Goal: Task Accomplishment & Management: Use online tool/utility

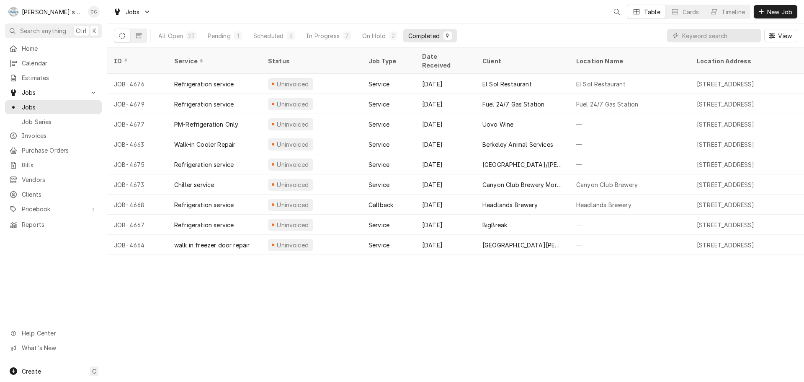
click at [365, 281] on div "ID Service Status Job Type Date Received Client Location Name Location Address …" at bounding box center [455, 215] width 697 height 334
click at [481, 312] on div "ID Service Status Job Type Date Received Client Location Name Location Address …" at bounding box center [455, 215] width 697 height 334
click at [22, 31] on span "Search anything" at bounding box center [43, 30] width 46 height 9
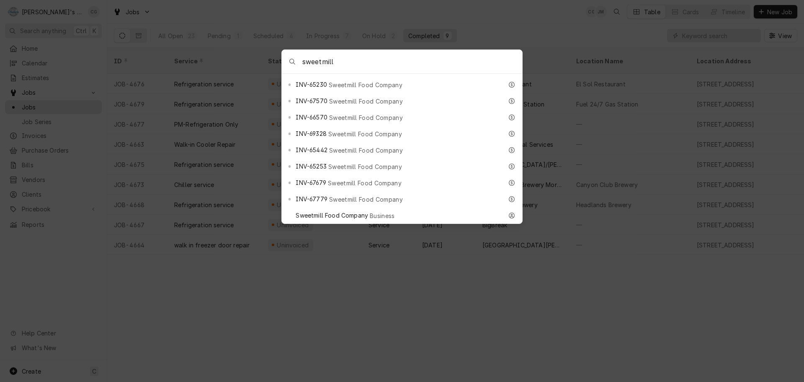
scroll to position [263, 0]
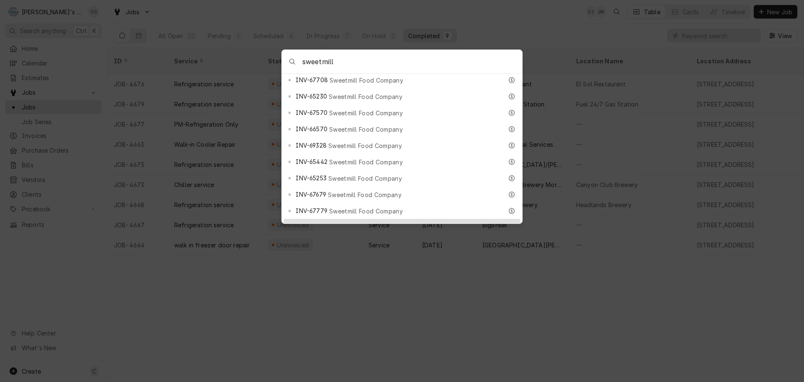
type input "sweetmill"
click at [381, 223] on span "Business" at bounding box center [382, 227] width 25 height 9
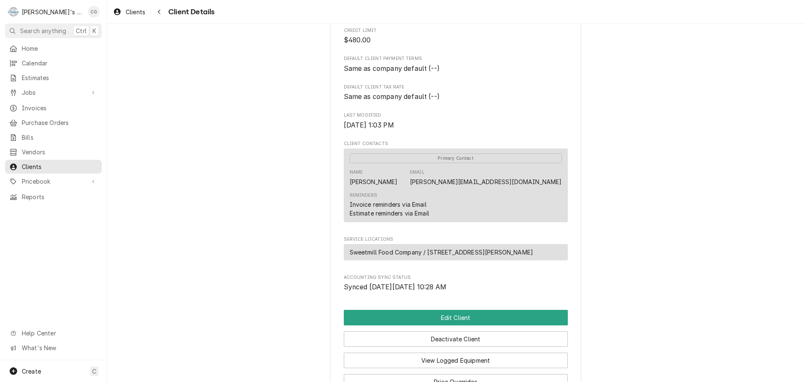
scroll to position [168, 0]
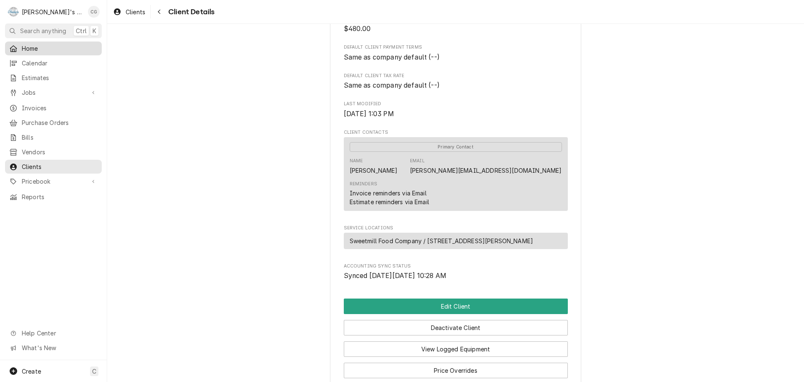
click at [35, 49] on span "Home" at bounding box center [60, 48] width 76 height 9
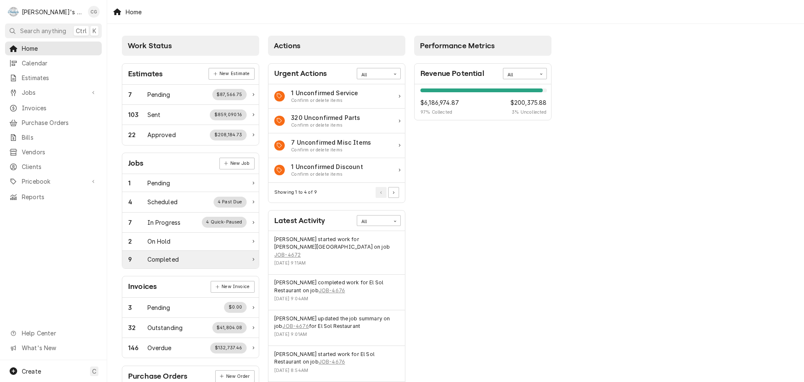
click at [163, 261] on div "Completed" at bounding box center [162, 259] width 31 height 9
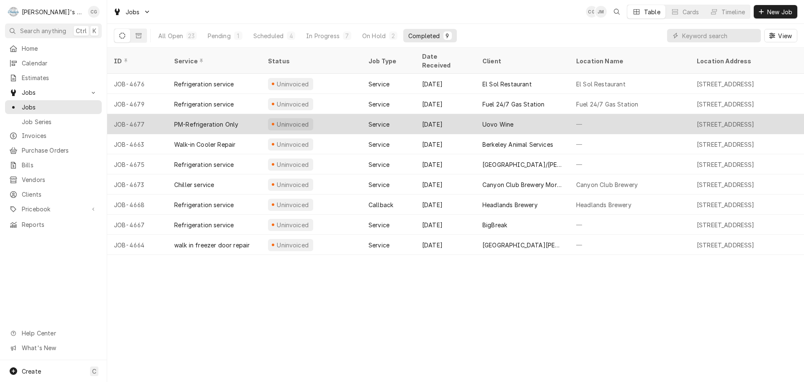
click at [543, 116] on div "Uovo Wine" at bounding box center [523, 124] width 94 height 20
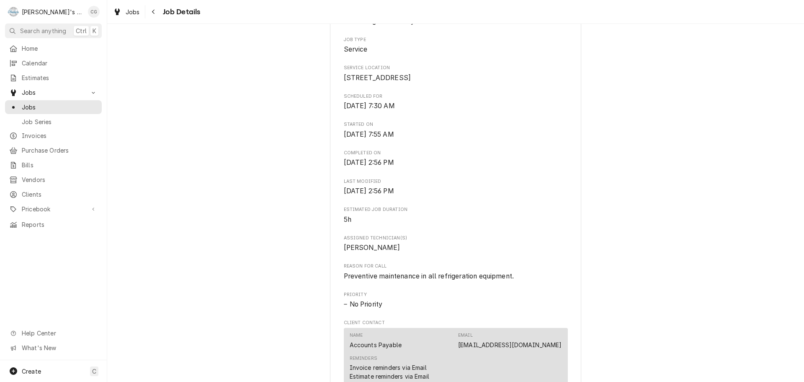
scroll to position [251, 0]
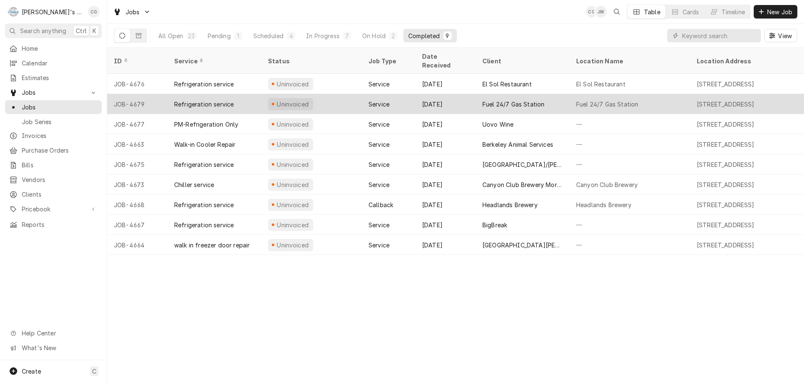
click at [647, 96] on div "Fuel 24/7 Gas Station" at bounding box center [630, 104] width 121 height 20
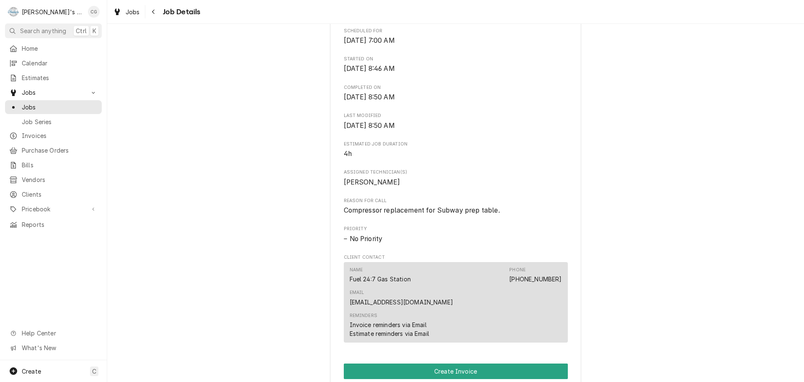
scroll to position [251, 0]
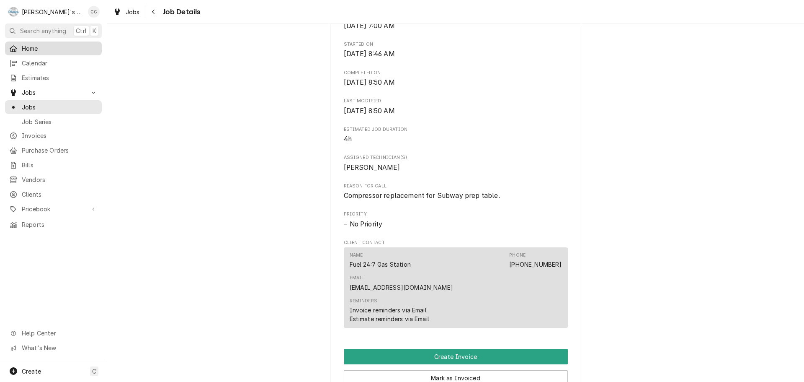
click at [32, 44] on span "Home" at bounding box center [60, 48] width 76 height 9
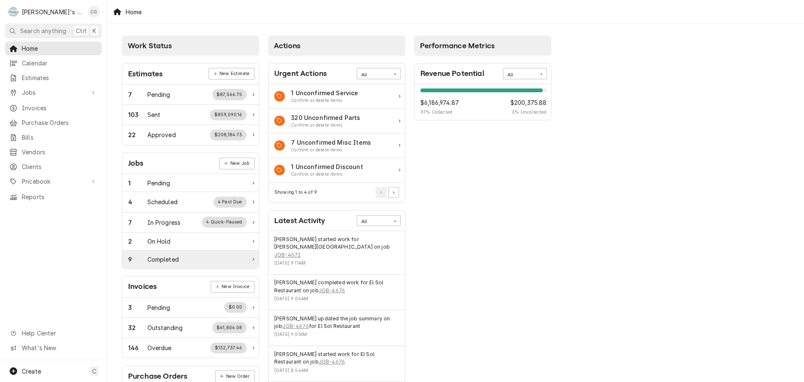
click at [207, 264] on div "9 Completed" at bounding box center [190, 259] width 137 height 18
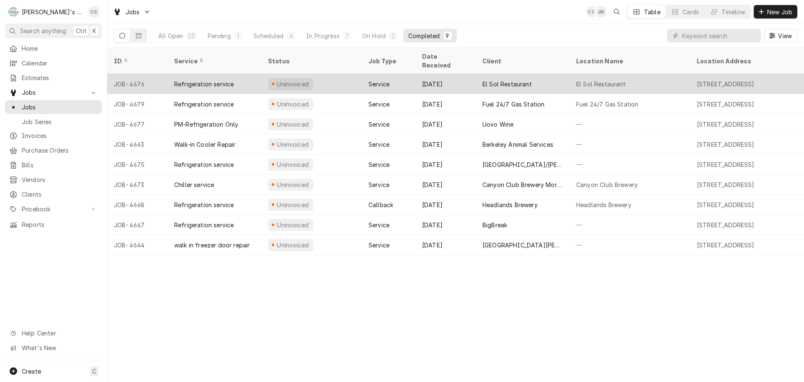
click at [527, 78] on div "El Sol Restaurant" at bounding box center [523, 84] width 94 height 20
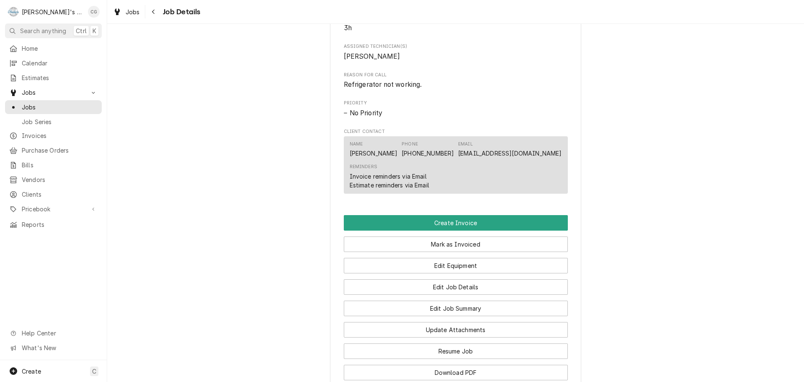
scroll to position [377, 0]
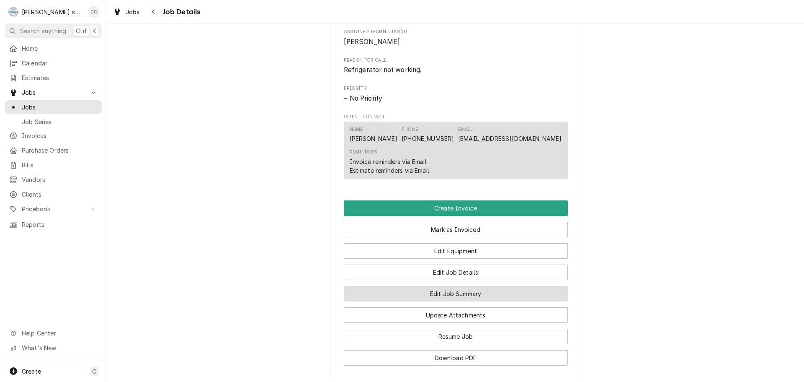
click at [433, 301] on button "Edit Job Summary" at bounding box center [456, 293] width 224 height 15
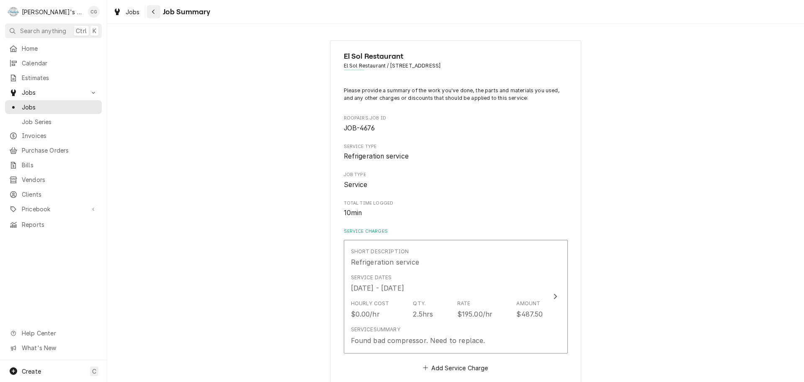
click at [156, 10] on div "Navigate back" at bounding box center [154, 12] width 8 height 8
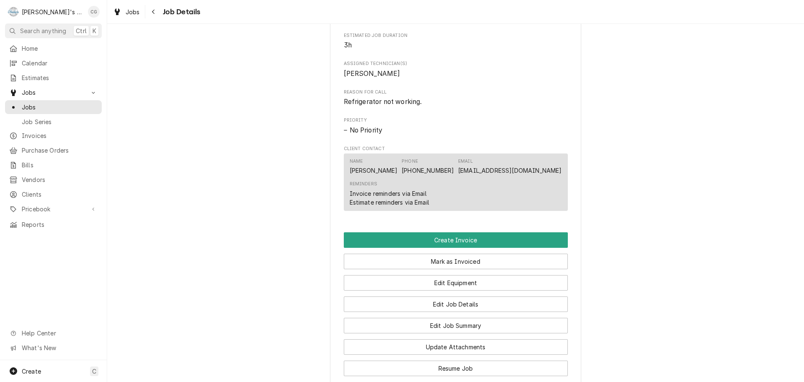
scroll to position [419, 0]
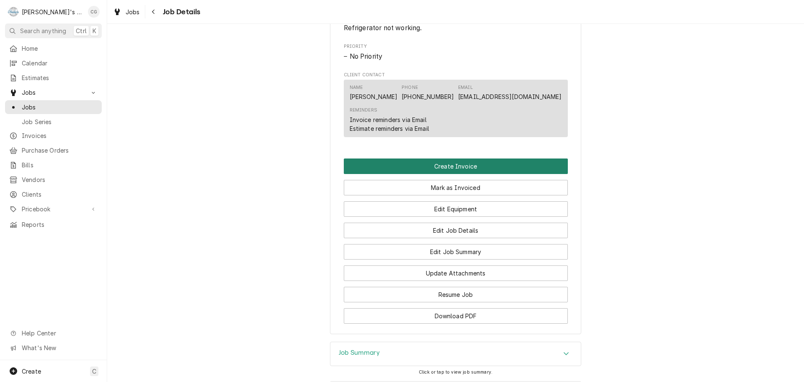
click at [493, 174] on button "Create Invoice" at bounding box center [456, 165] width 224 height 15
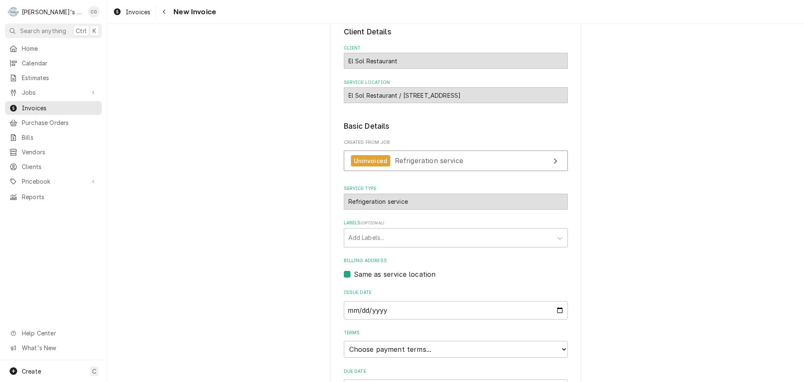
scroll to position [128, 0]
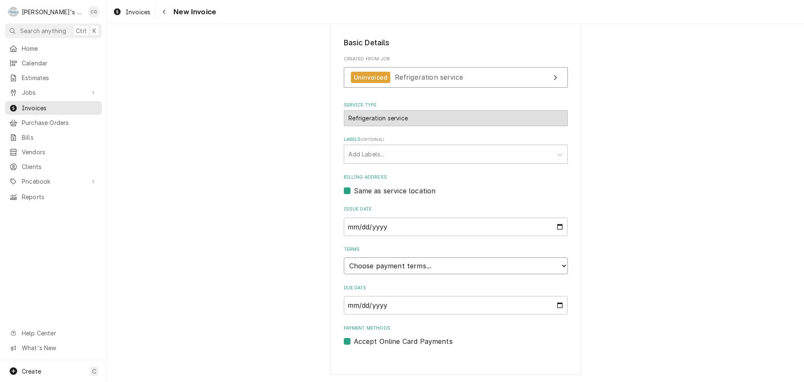
click at [354, 263] on select "Choose payment terms... Same Day Net 7 Net 14 Net 21 Net 30 Net 45 Net 60 Net 90" at bounding box center [456, 265] width 224 height 17
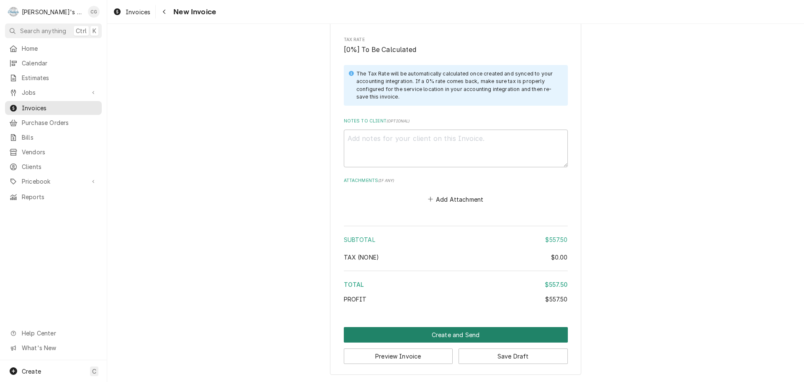
click at [506, 331] on button "Create and Send" at bounding box center [456, 334] width 224 height 15
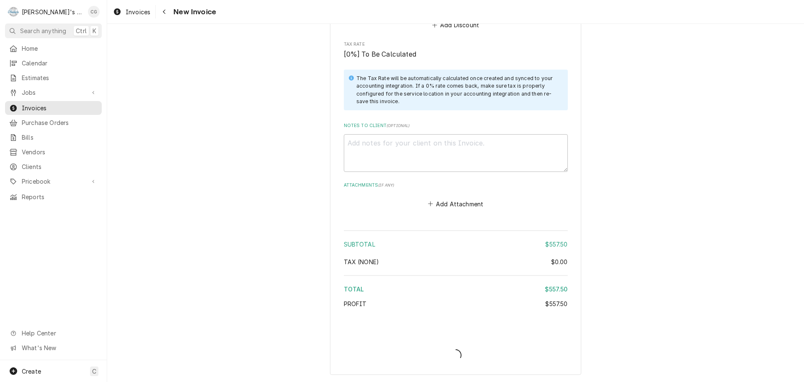
type textarea "x"
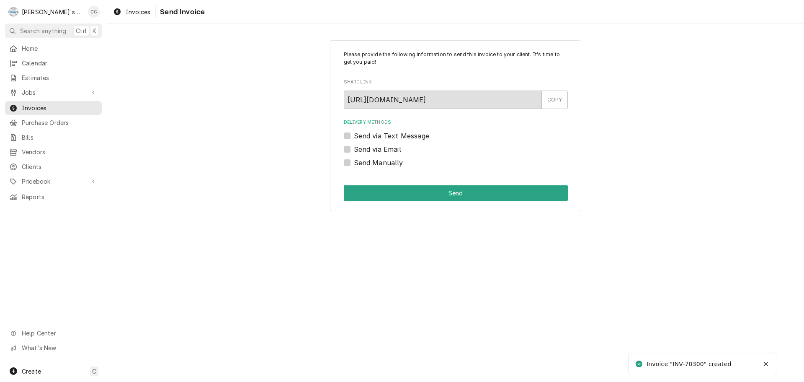
click at [354, 148] on label "Send via Email" at bounding box center [377, 149] width 47 height 10
click at [354, 148] on input "Send via Email" at bounding box center [466, 153] width 224 height 18
checkbox input "true"
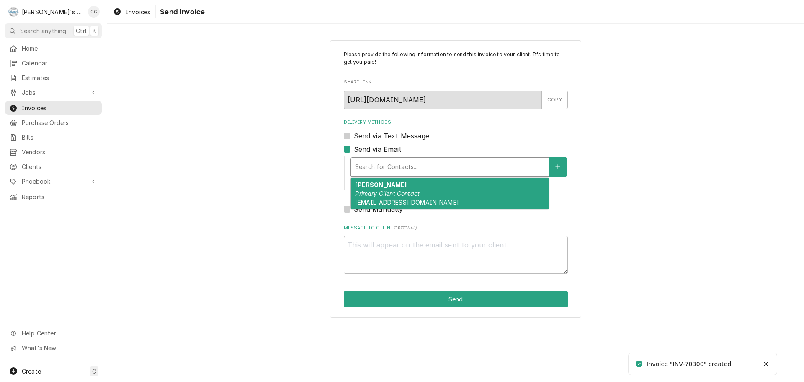
click at [384, 168] on div "Delivery Methods" at bounding box center [449, 166] width 189 height 15
click at [386, 196] on em "Primary Client Contact" at bounding box center [387, 193] width 65 height 7
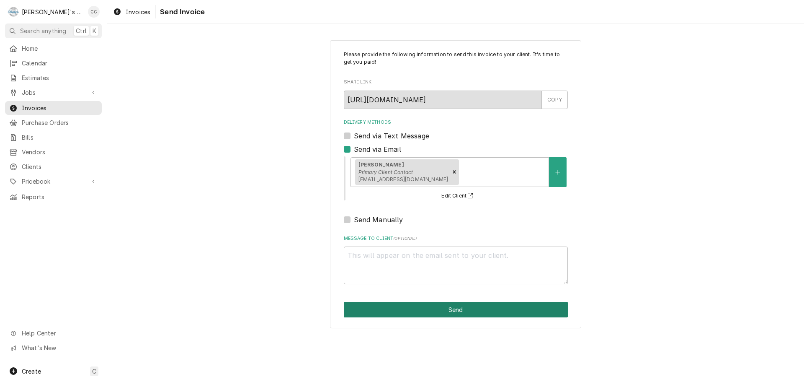
click at [410, 307] on button "Send" at bounding box center [456, 309] width 224 height 15
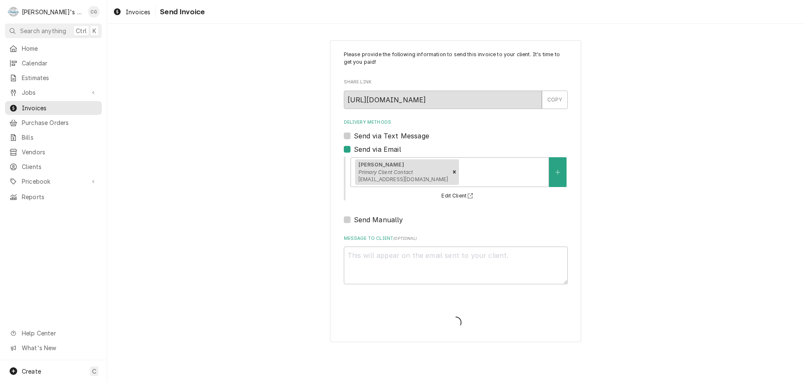
type textarea "x"
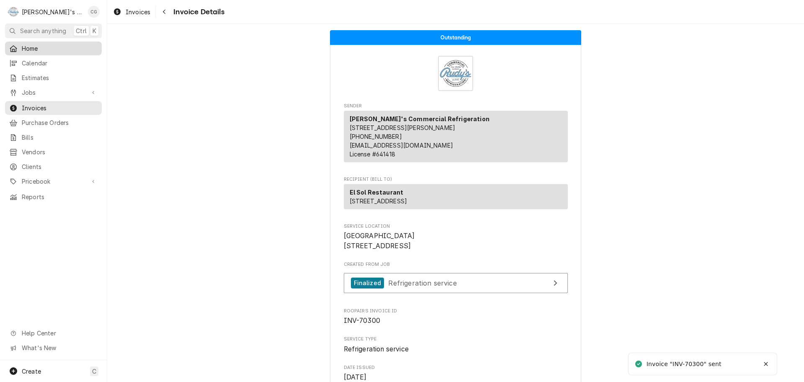
click at [40, 44] on span "Home" at bounding box center [60, 48] width 76 height 9
